Goal: Task Accomplishment & Management: Manage account settings

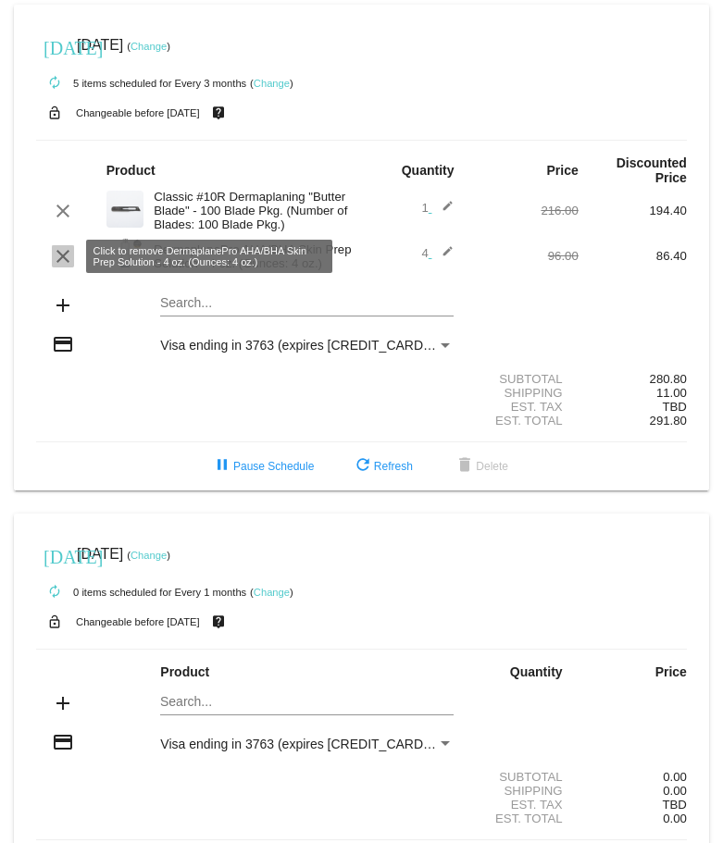
click at [62, 255] on mat-icon "clear" at bounding box center [63, 256] width 22 height 22
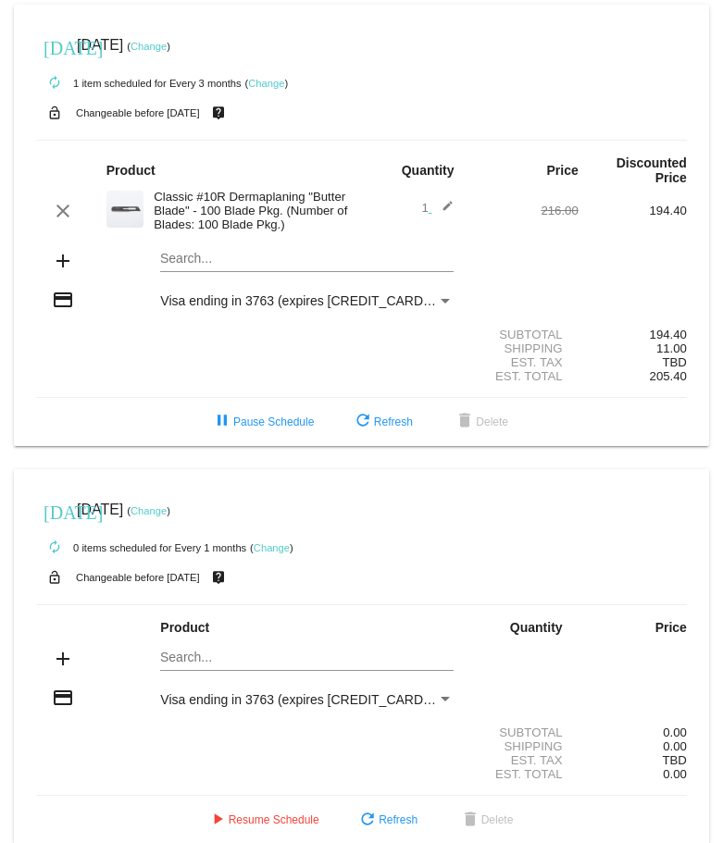
click at [269, 84] on link "Change" at bounding box center [266, 83] width 36 height 11
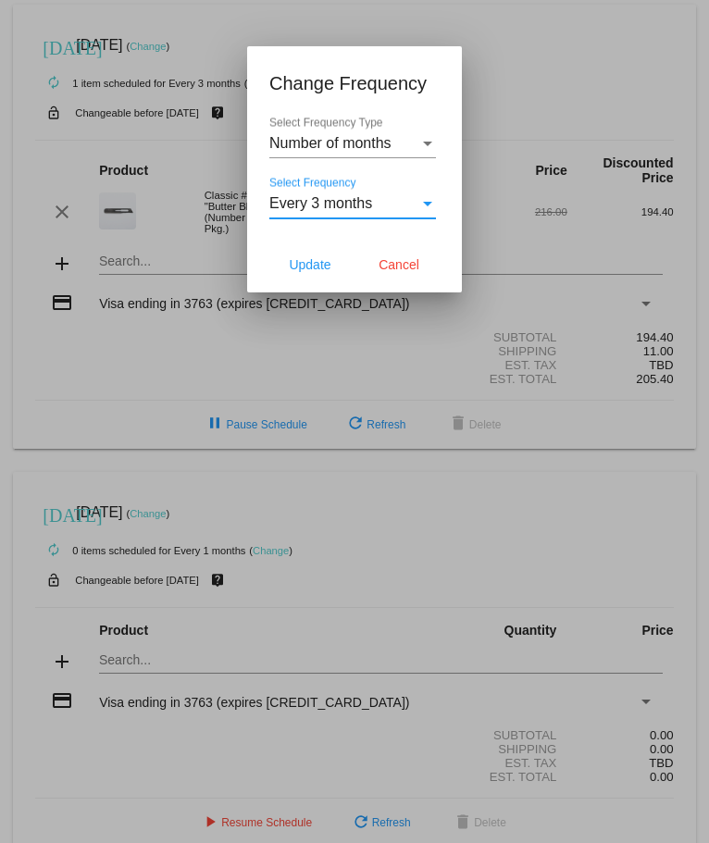
click at [377, 208] on div "Every 3 months" at bounding box center [344, 203] width 150 height 17
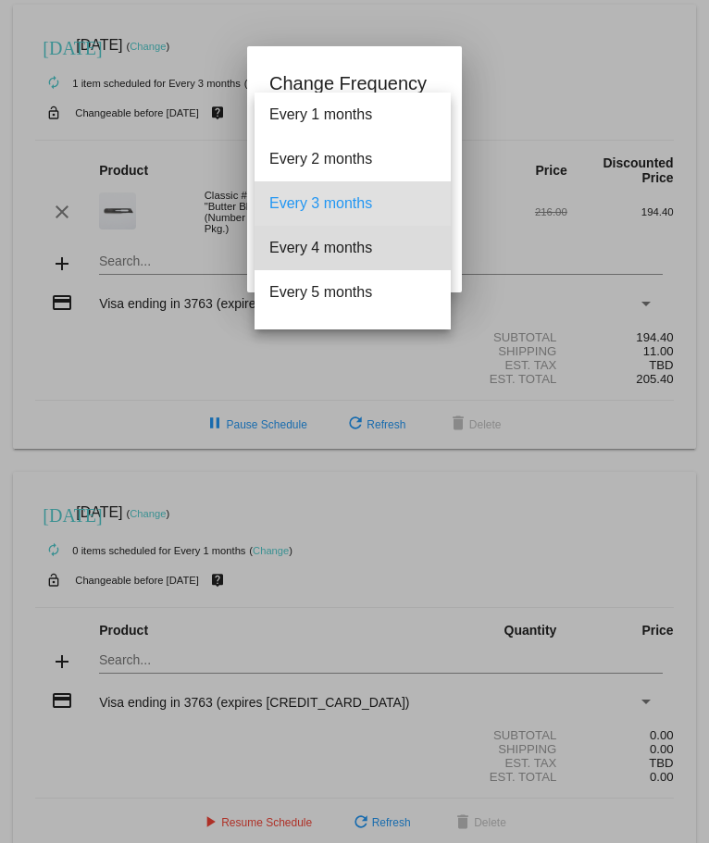
click at [366, 245] on span "Every 4 months" at bounding box center [352, 248] width 167 height 44
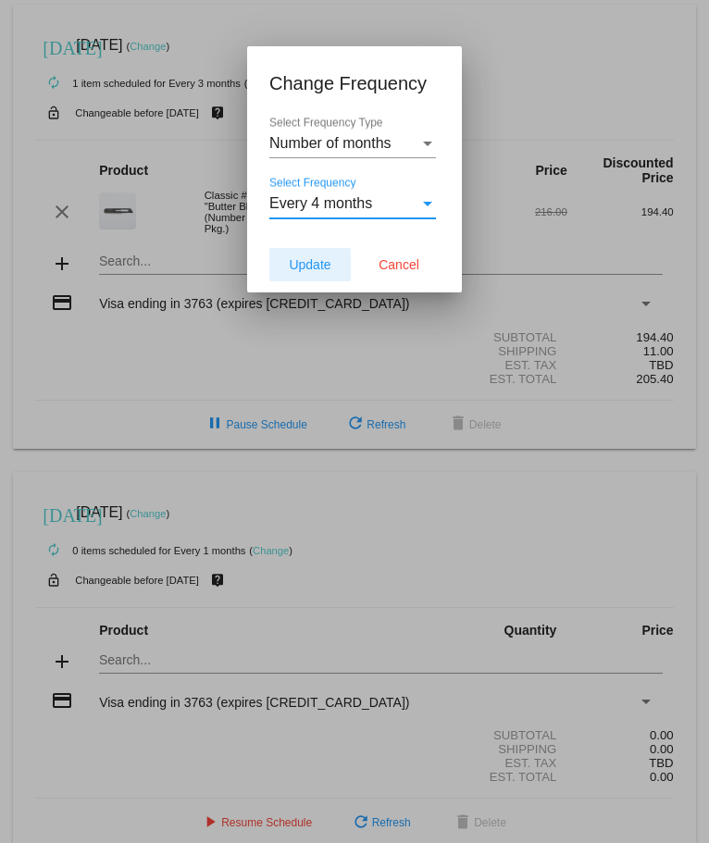
click at [299, 265] on span "Update" at bounding box center [310, 264] width 42 height 15
